Goal: Transaction & Acquisition: Obtain resource

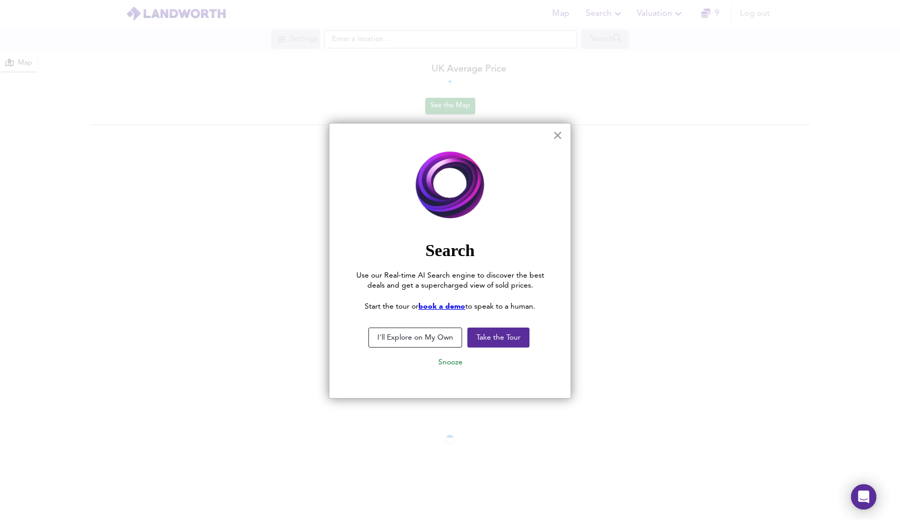
click at [556, 135] on button "×" at bounding box center [558, 135] width 10 height 17
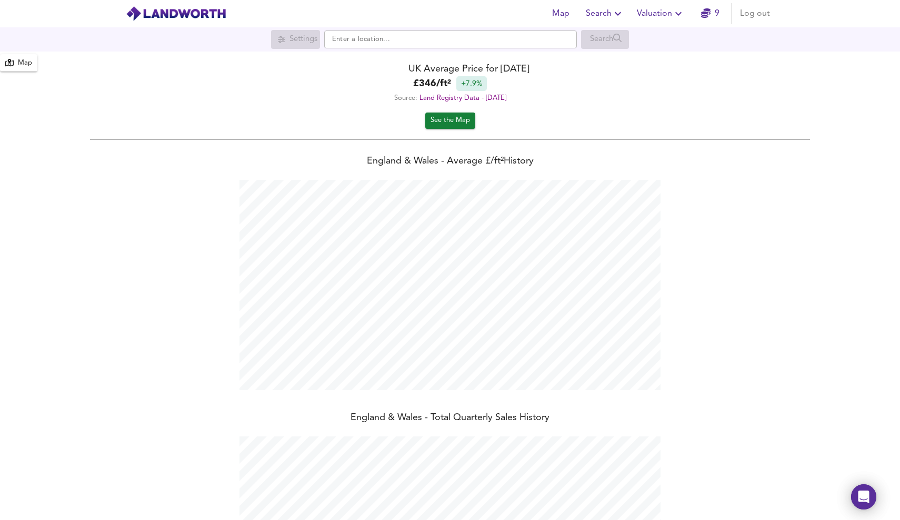
scroll to position [520, 900]
click at [670, 12] on span "Valuation" at bounding box center [661, 13] width 48 height 15
click at [663, 39] on li "New Valuation Report" at bounding box center [661, 37] width 126 height 19
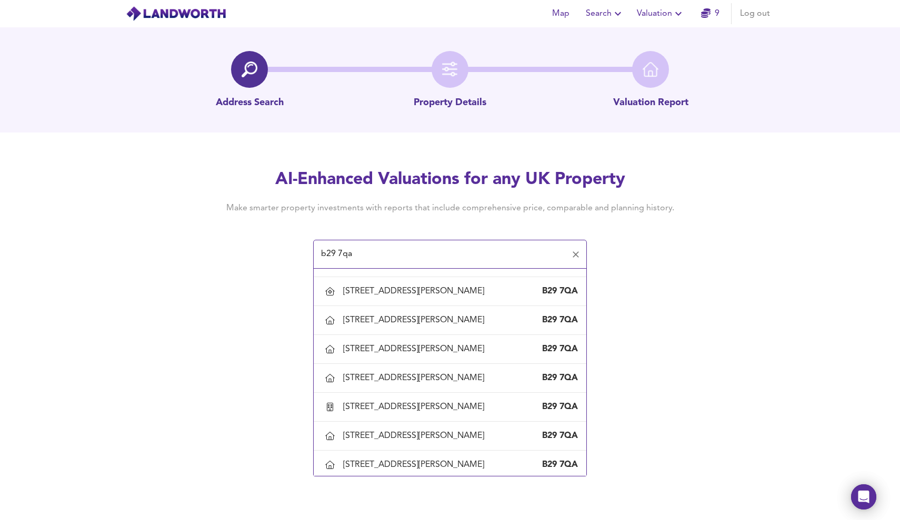
scroll to position [428, 0]
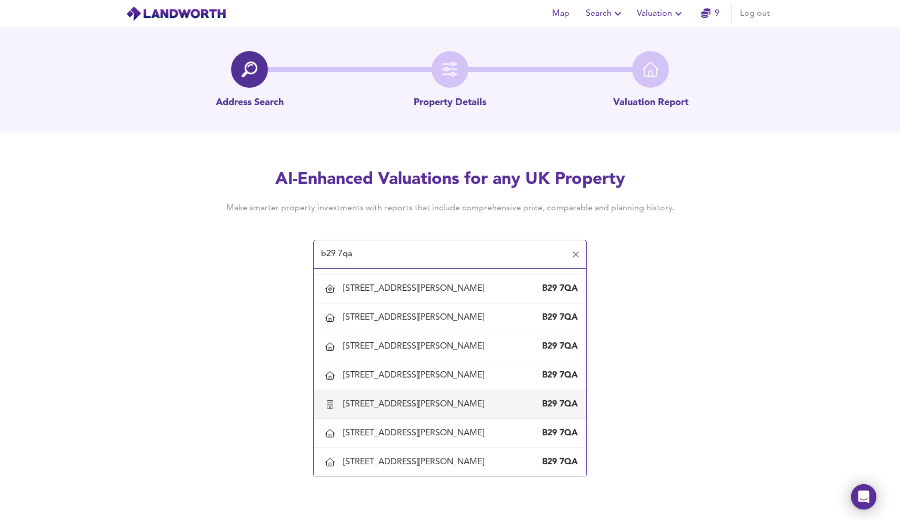
click at [400, 406] on div "[STREET_ADDRESS][PERSON_NAME]" at bounding box center [415, 405] width 145 height 12
type input "[STREET_ADDRESS][PERSON_NAME]"
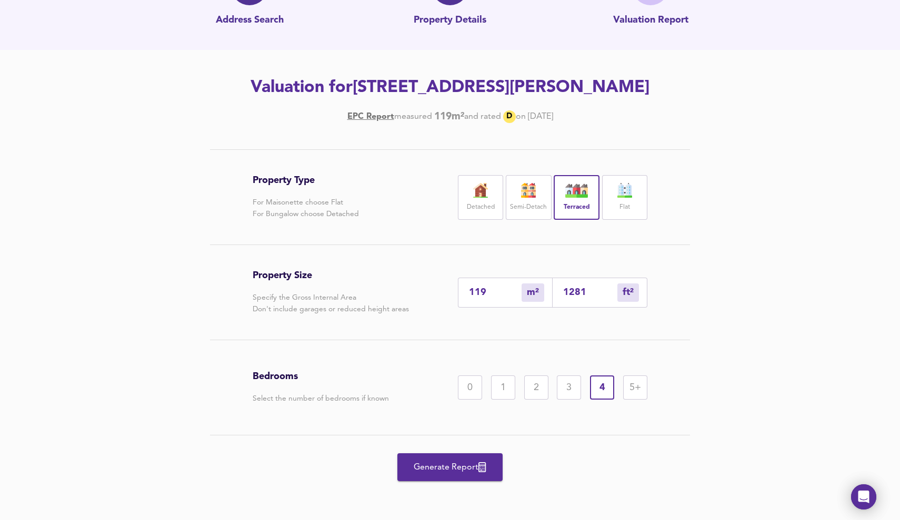
scroll to position [83, 0]
click at [631, 386] on div "5+" at bounding box center [635, 388] width 24 height 24
click at [440, 468] on span "Generate Report" at bounding box center [450, 467] width 84 height 15
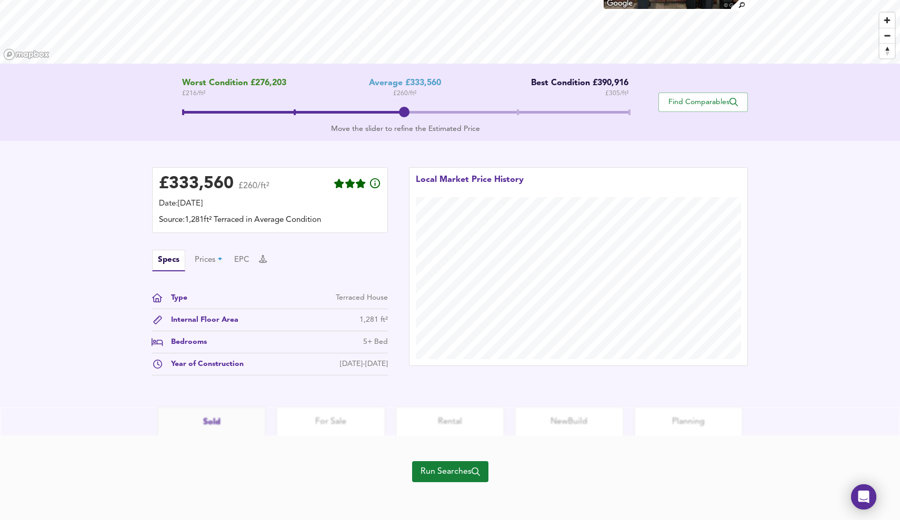
scroll to position [155, 0]
click at [706, 98] on span "Find Comparables" at bounding box center [703, 102] width 78 height 10
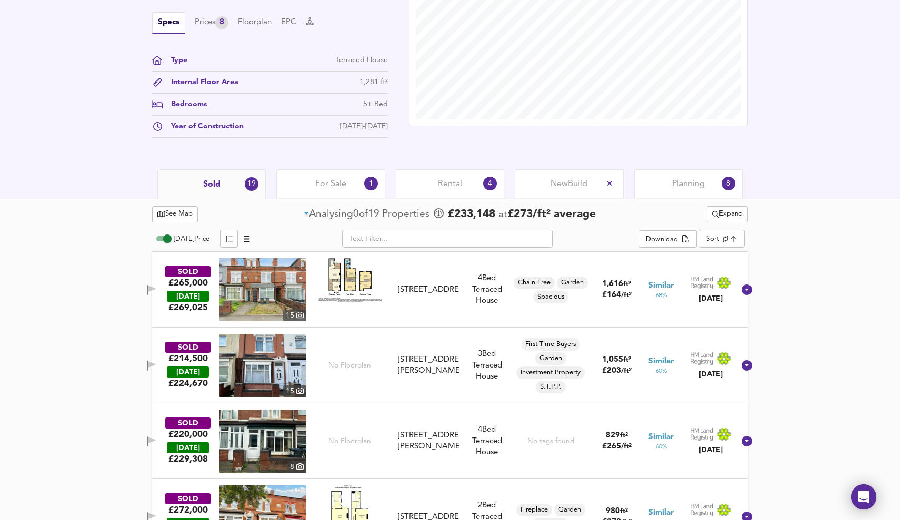
scroll to position [351, 0]
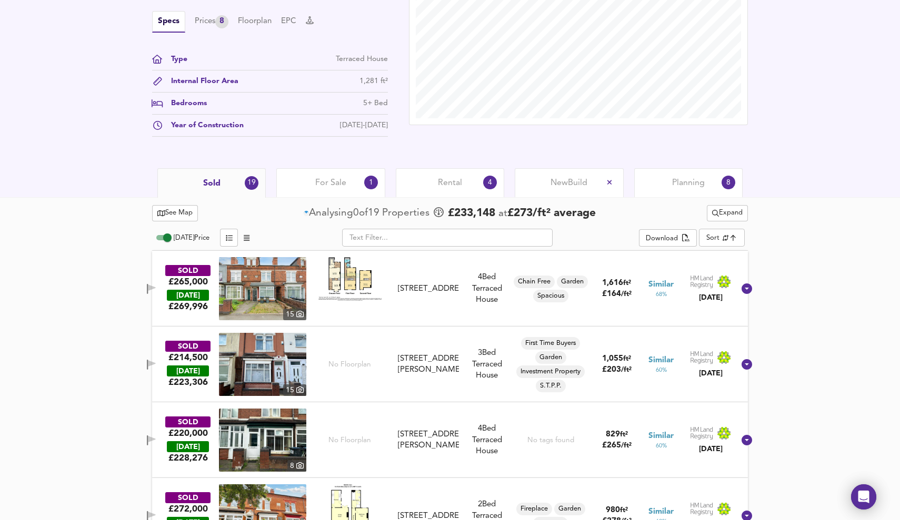
click at [333, 180] on span "For Sale" at bounding box center [330, 183] width 31 height 12
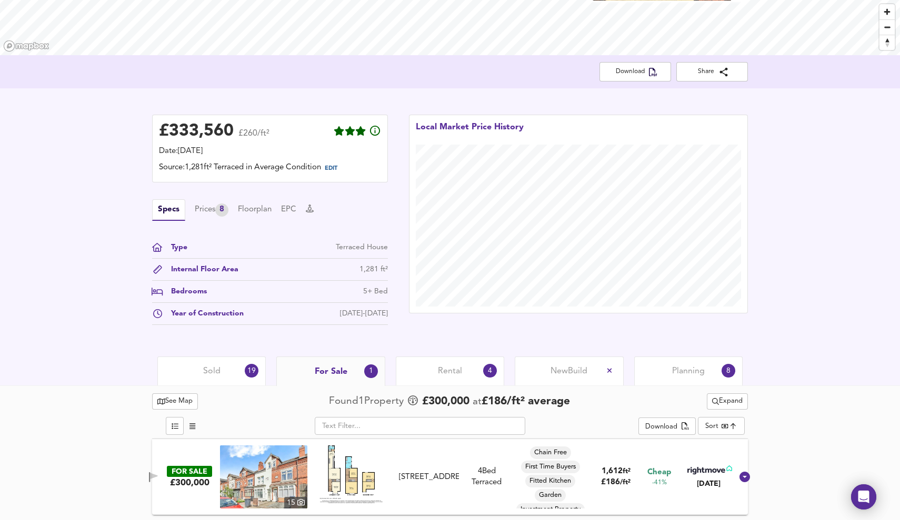
click at [205, 366] on span "Sold" at bounding box center [211, 372] width 17 height 12
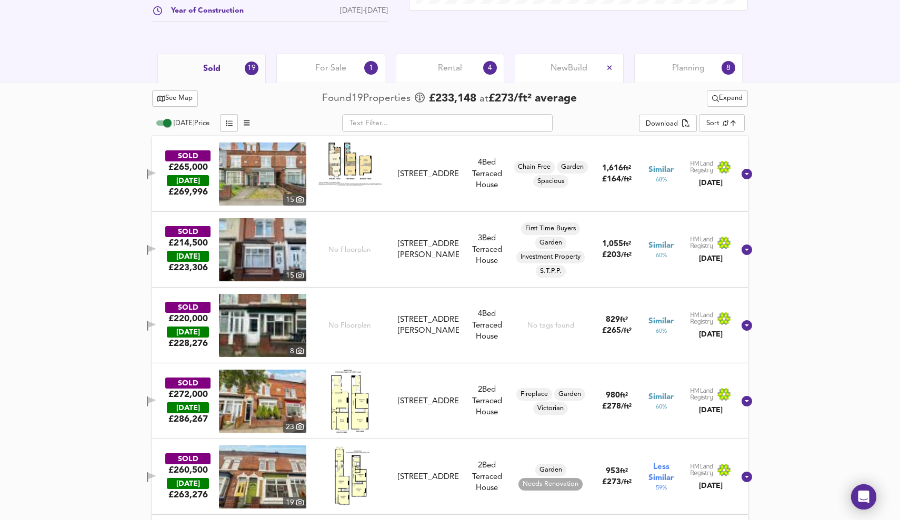
scroll to position [464, 0]
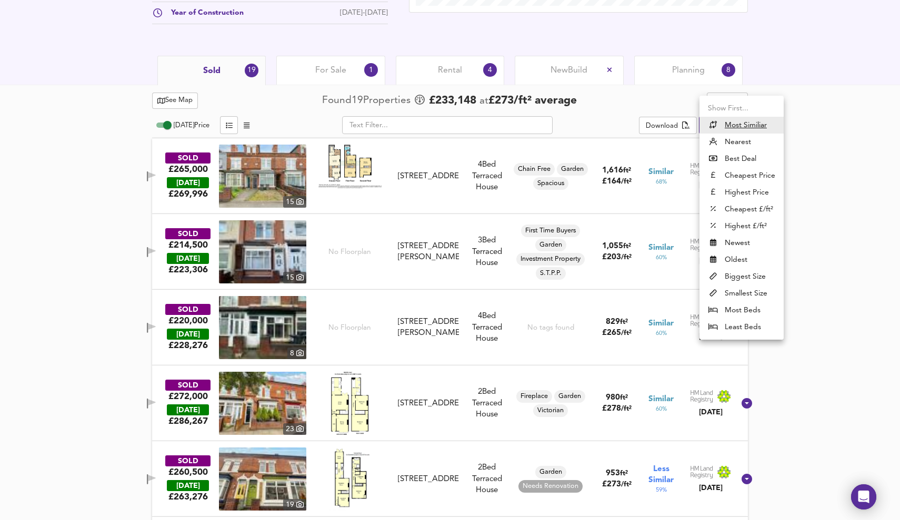
click at [728, 144] on li "Nearest" at bounding box center [741, 142] width 84 height 17
type input "distancetocenter"
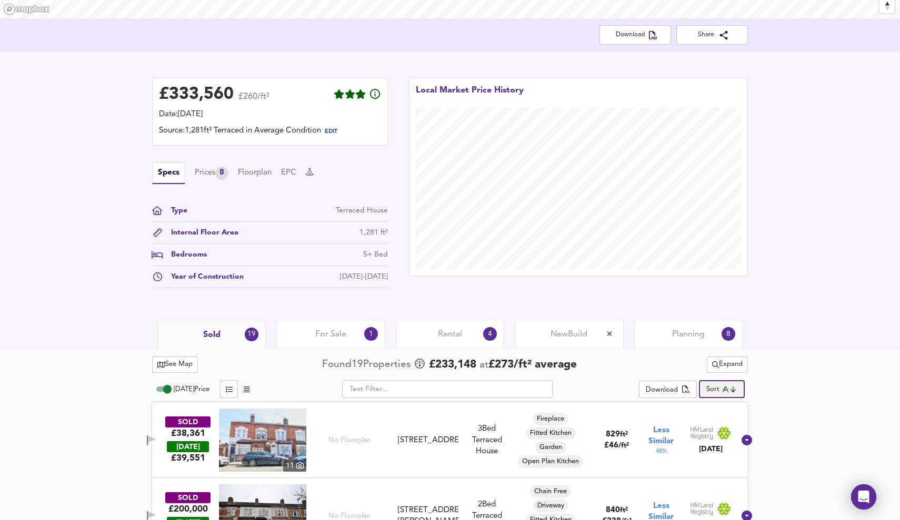
scroll to position [201, 0]
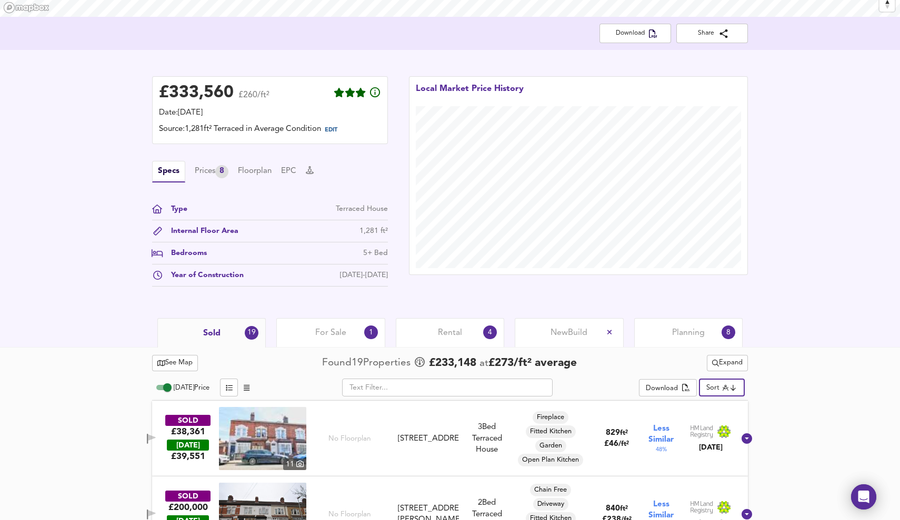
click at [338, 329] on span "For Sale" at bounding box center [330, 333] width 31 height 12
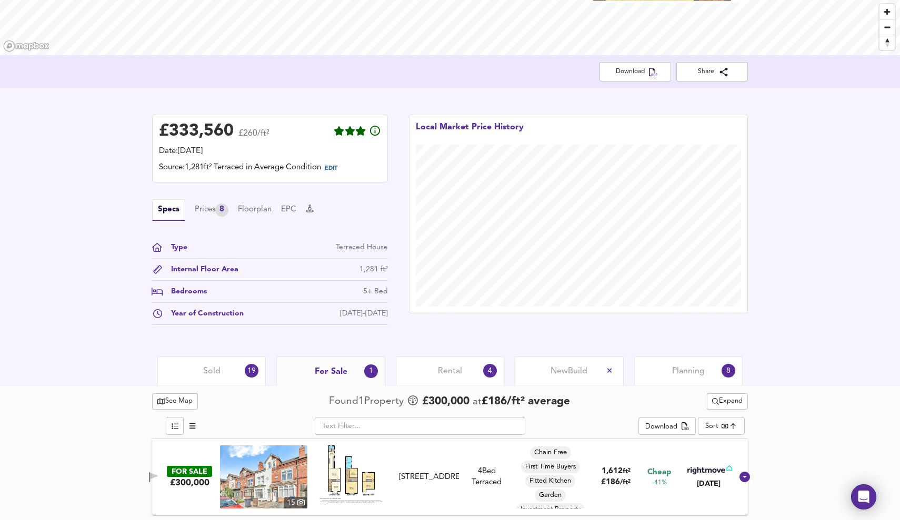
scroll to position [163, 0]
click at [733, 403] on span "Expand" at bounding box center [727, 402] width 31 height 12
click at [742, 419] on li "¼ mile ½ mile" at bounding box center [727, 422] width 106 height 17
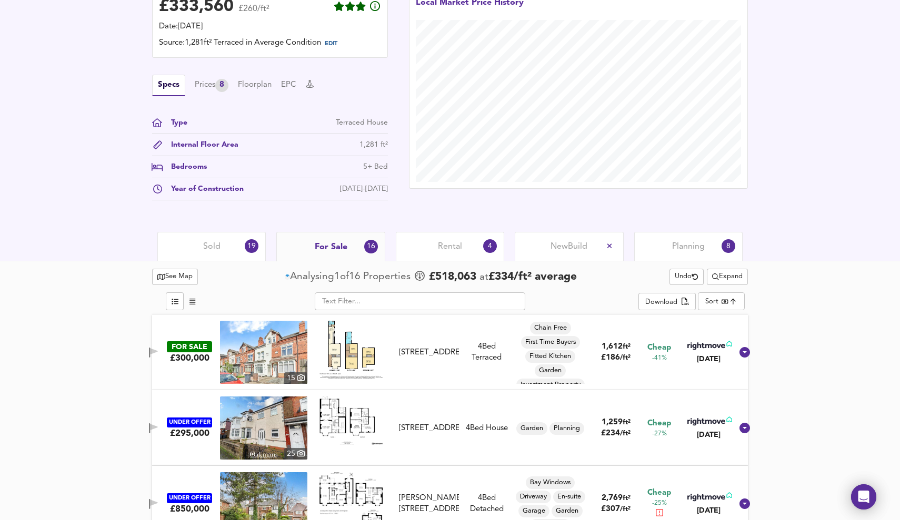
scroll to position [288, 0]
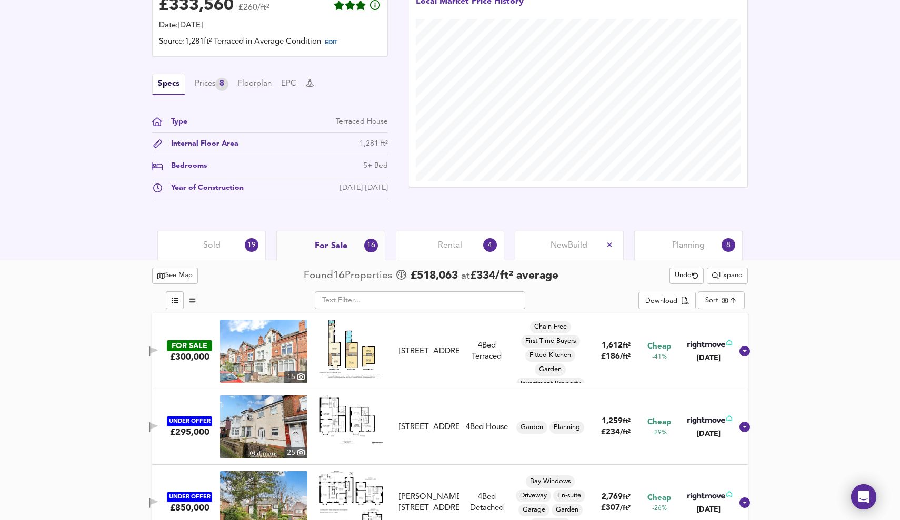
click at [448, 245] on span "Rental" at bounding box center [450, 246] width 24 height 12
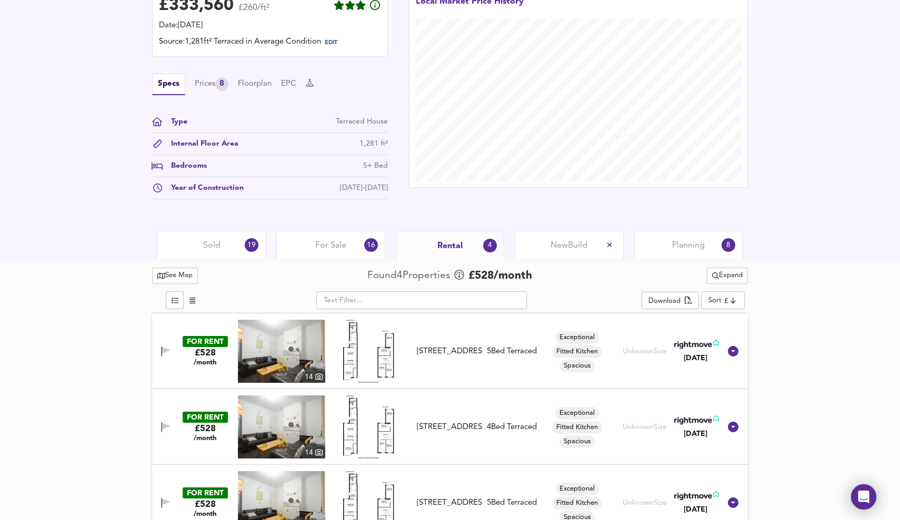
click at [322, 243] on span "For Sale" at bounding box center [330, 246] width 31 height 12
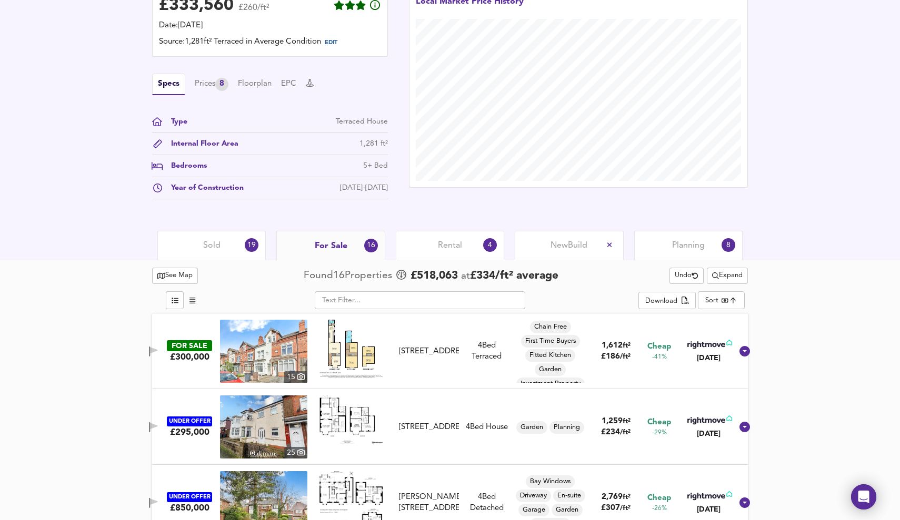
click at [223, 244] on div "Sold 19" at bounding box center [211, 245] width 108 height 29
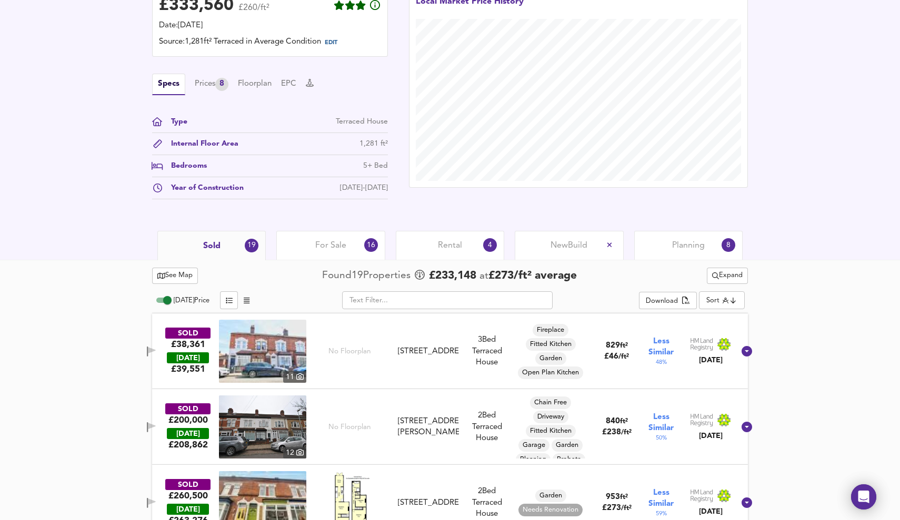
click at [335, 246] on span "For Sale" at bounding box center [330, 246] width 31 height 12
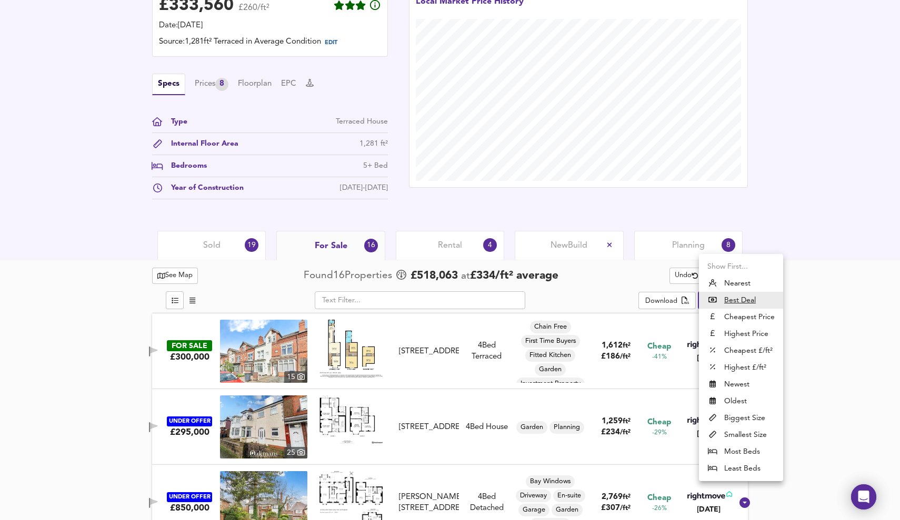
click at [747, 299] on u "Best Deal" at bounding box center [740, 300] width 32 height 11
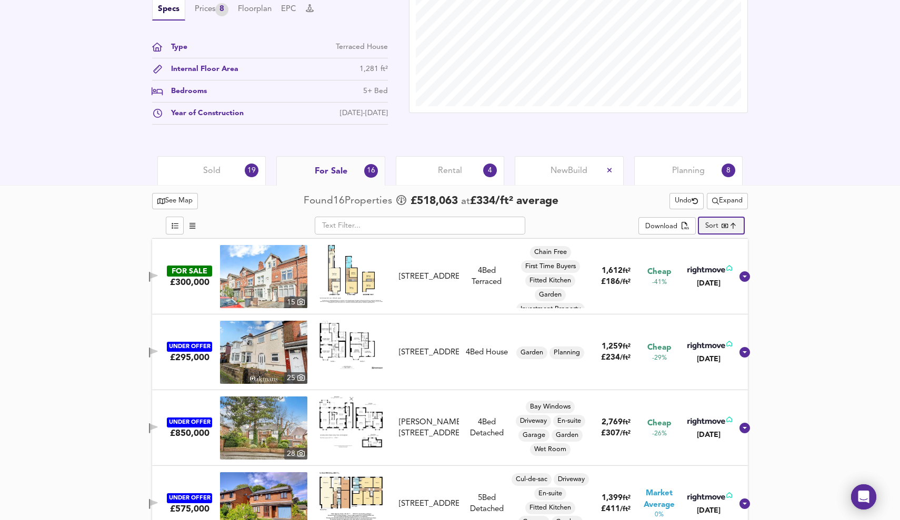
scroll to position [364, 0]
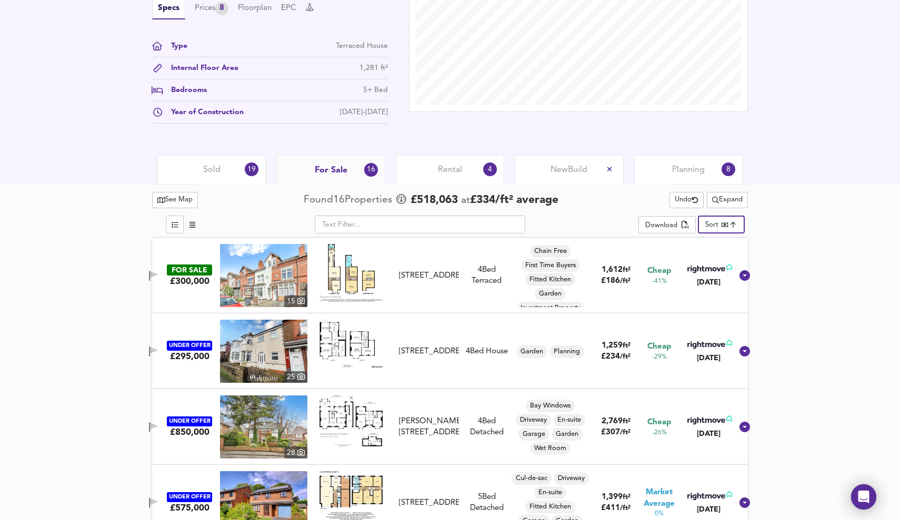
click at [211, 168] on span "Sold" at bounding box center [211, 170] width 17 height 12
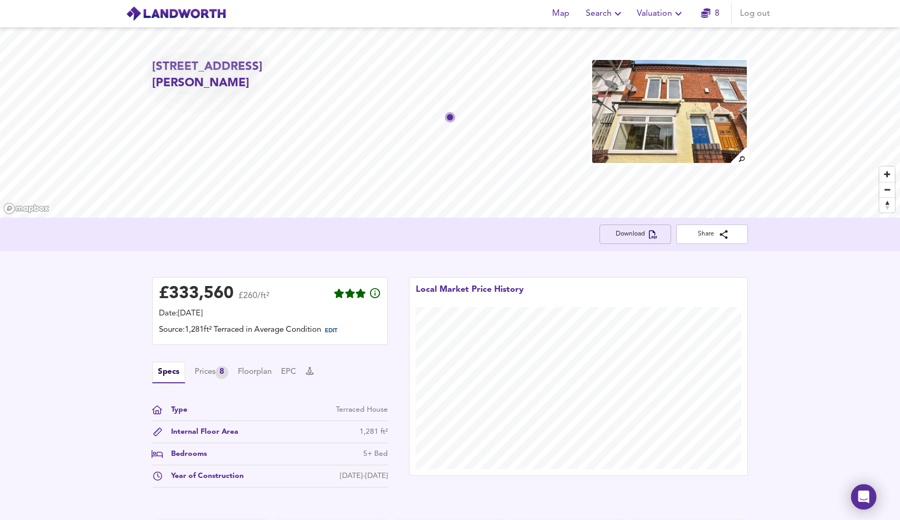
click at [641, 233] on span "Download" at bounding box center [635, 234] width 55 height 11
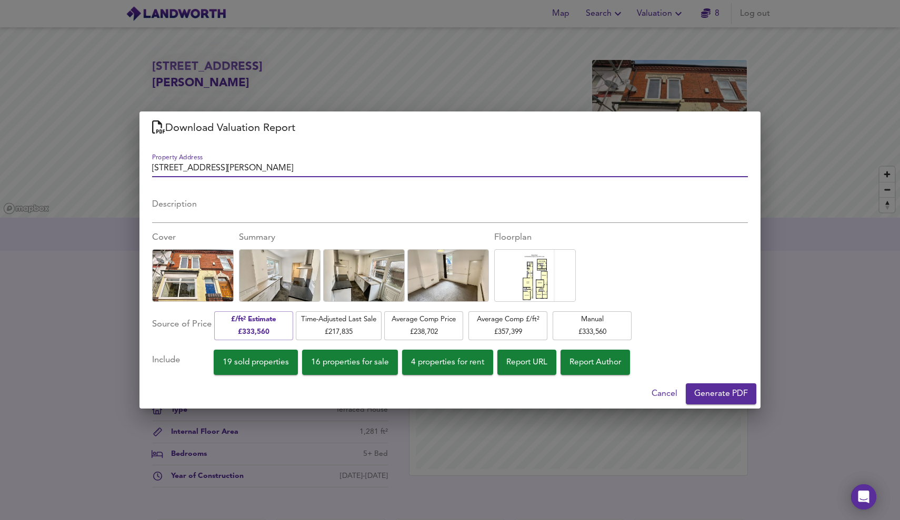
click at [709, 392] on span "Generate PDF" at bounding box center [721, 394] width 54 height 15
